Goal: Task Accomplishment & Management: Manage account settings

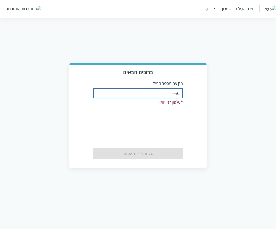
type input "0504122222"
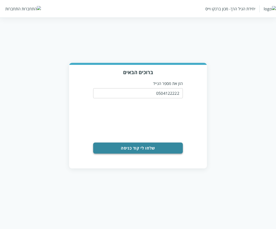
click at [153, 147] on button "שלחו לי קוד כניסה" at bounding box center [137, 147] width 89 height 11
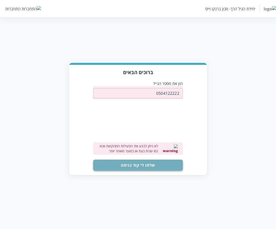
click at [149, 164] on button "שלחו לי קוד כניסה" at bounding box center [137, 164] width 89 height 11
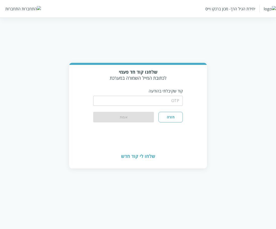
click at [169, 101] on input "string" at bounding box center [137, 101] width 89 height 10
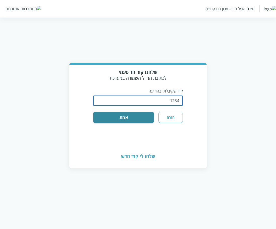
type input "1234"
drag, startPoint x: 116, startPoint y: 139, endPoint x: 116, endPoint y: 134, distance: 4.5
click at [116, 139] on div "שלחנו קוד חד פעמי לכתובת המייל השמורה במערכת קוד שקיבלתי בהודעה ​ חזרה אמת" at bounding box center [138, 105] width 138 height 80
click at [133, 118] on button "אמת" at bounding box center [123, 117] width 61 height 11
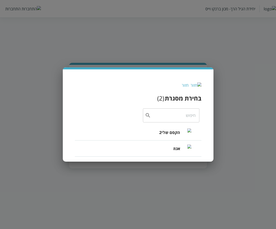
click at [178, 135] on span "הקסם שלי2" at bounding box center [169, 132] width 21 height 6
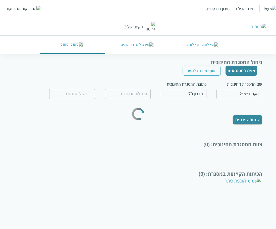
type input "רוחמה תפוחי"
type input "0599970077"
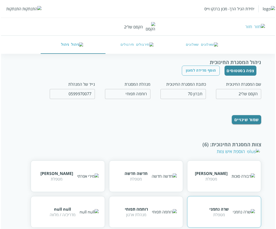
scroll to position [77, 0]
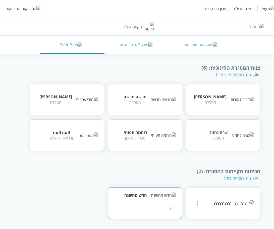
click at [168, 205] on icon "more" at bounding box center [171, 208] width 6 height 6
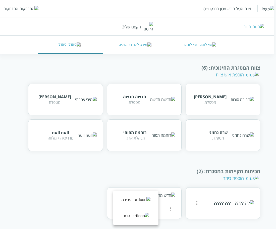
click at [146, 207] on li "עריכה" at bounding box center [135, 201] width 35 height 16
type input "חדש מהשנה"
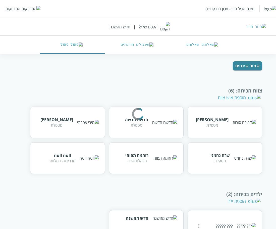
scroll to position [99, 0]
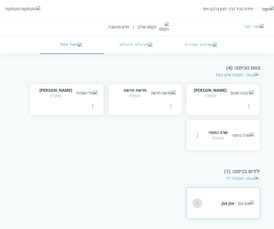
click at [199, 205] on icon "more" at bounding box center [197, 203] width 6 height 6
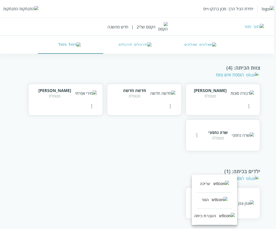
click at [210, 185] on div "עריכה" at bounding box center [205, 184] width 11 height 6
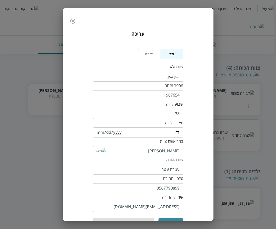
scroll to position [28, 0]
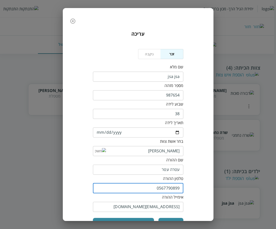
click at [176, 188] on input "0567790899" at bounding box center [138, 188] width 90 height 10
click at [77, 25] on button "button" at bounding box center [73, 21] width 10 height 10
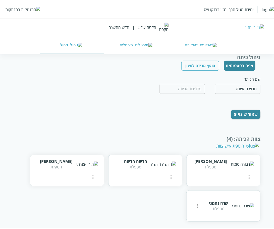
scroll to position [99, 0]
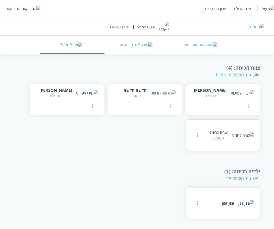
click at [12, 10] on div "התנתקות" at bounding box center [12, 9] width 15 height 6
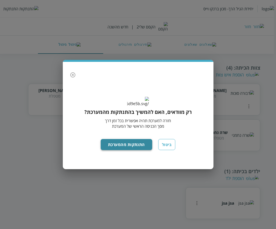
click at [115, 150] on button "התנתקות מהמערכת" at bounding box center [126, 144] width 51 height 11
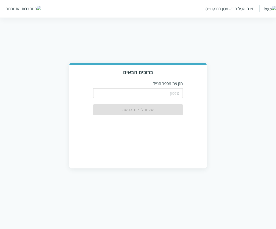
click at [153, 92] on input "tel" at bounding box center [137, 93] width 89 height 10
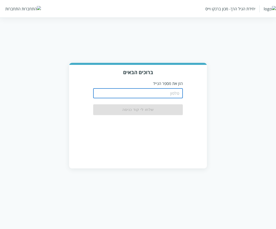
paste input "0567790899"
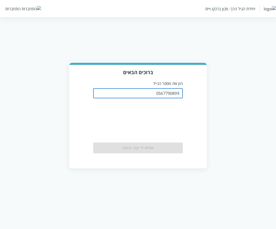
type input "0567790899"
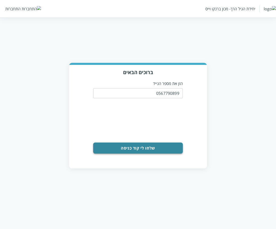
click at [130, 151] on button "שלחו לי קוד כניסה" at bounding box center [137, 147] width 89 height 11
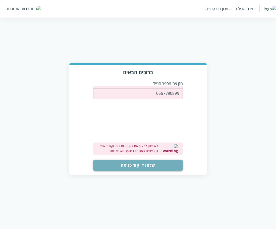
click at [155, 165] on button "שלחו לי קוד כניסה" at bounding box center [137, 164] width 89 height 11
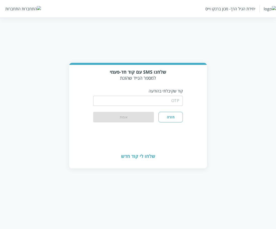
click at [153, 100] on input "string" at bounding box center [137, 101] width 89 height 10
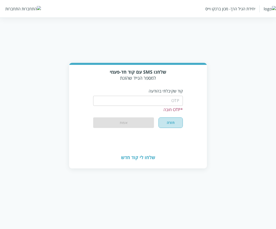
click at [167, 118] on button "חזרה" at bounding box center [170, 122] width 24 height 11
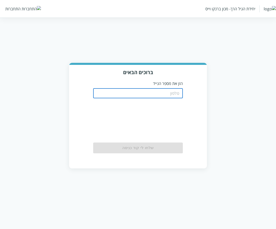
click at [173, 93] on input "tel" at bounding box center [137, 93] width 89 height 10
paste input "0567790899"
type input "0567790899"
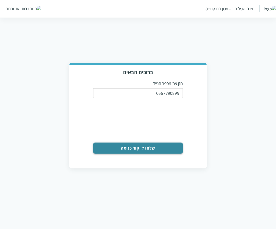
click at [148, 147] on button "שלחו לי קוד כניסה" at bounding box center [137, 147] width 89 height 11
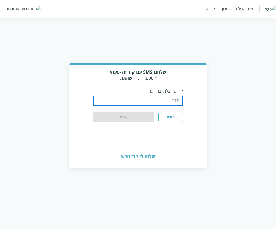
click at [168, 103] on input "string" at bounding box center [137, 101] width 89 height 10
paste input "375303"
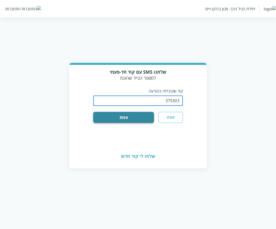
type input "375303"
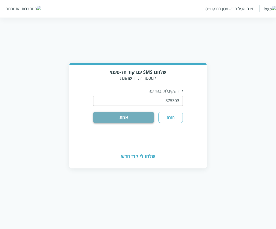
click at [136, 118] on button "אמת" at bounding box center [123, 117] width 61 height 11
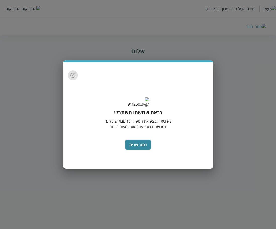
click at [73, 72] on icon "button" at bounding box center [73, 75] width 6 height 6
click at [74, 72] on icon "button" at bounding box center [73, 75] width 6 height 6
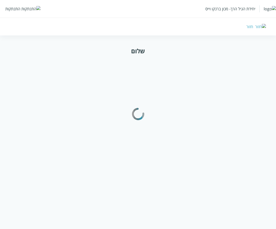
click at [22, 10] on img at bounding box center [30, 9] width 19 height 6
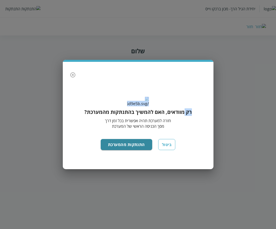
click at [22, 10] on div "רק מוודאים, האם להמשיך בהתנתקות מהמערכת? חזרה למערכת תהיה אפשרית בכל זמן דרך מס…" at bounding box center [138, 114] width 276 height 229
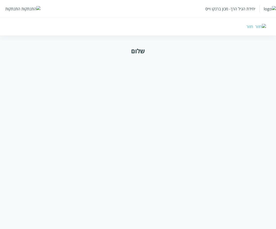
click at [22, 10] on img at bounding box center [30, 9] width 19 height 6
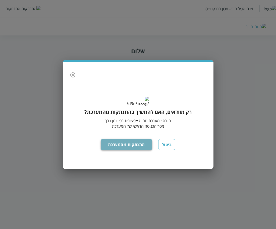
click at [112, 150] on button "התנתקות מהמערכת" at bounding box center [126, 144] width 51 height 11
